Goal: Task Accomplishment & Management: Complete application form

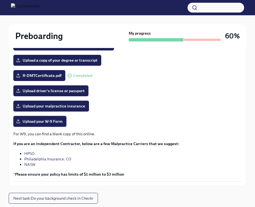
scroll to position [130, 0]
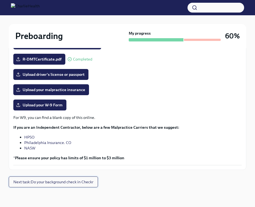
click at [73, 180] on span "Next task : Do your background check in Checkr" at bounding box center [53, 181] width 80 height 5
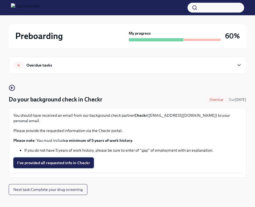
click at [71, 160] on span "I've provided all requested info in Checkr" at bounding box center [53, 162] width 73 height 5
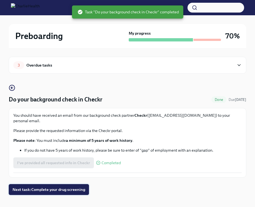
click at [73, 187] on span "Next task : Complete your drug screening" at bounding box center [49, 189] width 73 height 5
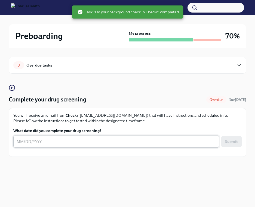
click at [93, 140] on textarea "What date did you complete your drug screening?" at bounding box center [116, 141] width 199 height 7
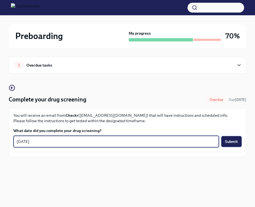
type textarea "8/13/2025"
click at [229, 140] on span "Submit" at bounding box center [231, 141] width 13 height 5
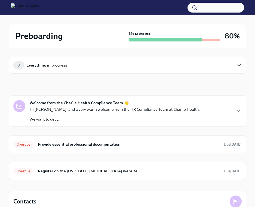
scroll to position [35, 0]
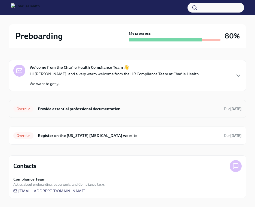
click at [83, 109] on h6 "Provide essential professional documentation" at bounding box center [129, 109] width 182 height 6
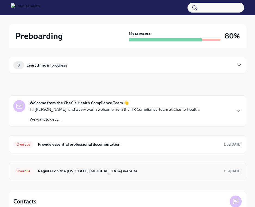
click at [77, 169] on h6 "Register on the [US_STATE] [MEDICAL_DATA] website" at bounding box center [129, 171] width 182 height 6
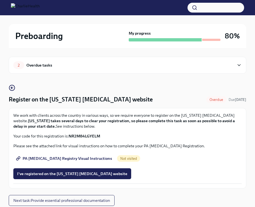
scroll to position [19, 0]
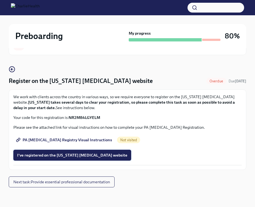
click at [71, 156] on span "I've registered on the [US_STATE] [MEDICAL_DATA] website" at bounding box center [72, 154] width 110 height 5
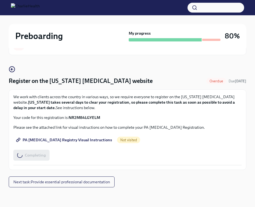
click at [61, 142] on span "PA [MEDICAL_DATA] Registry Visual Instructions" at bounding box center [64, 139] width 95 height 5
